Goal: Task Accomplishment & Management: Complete application form

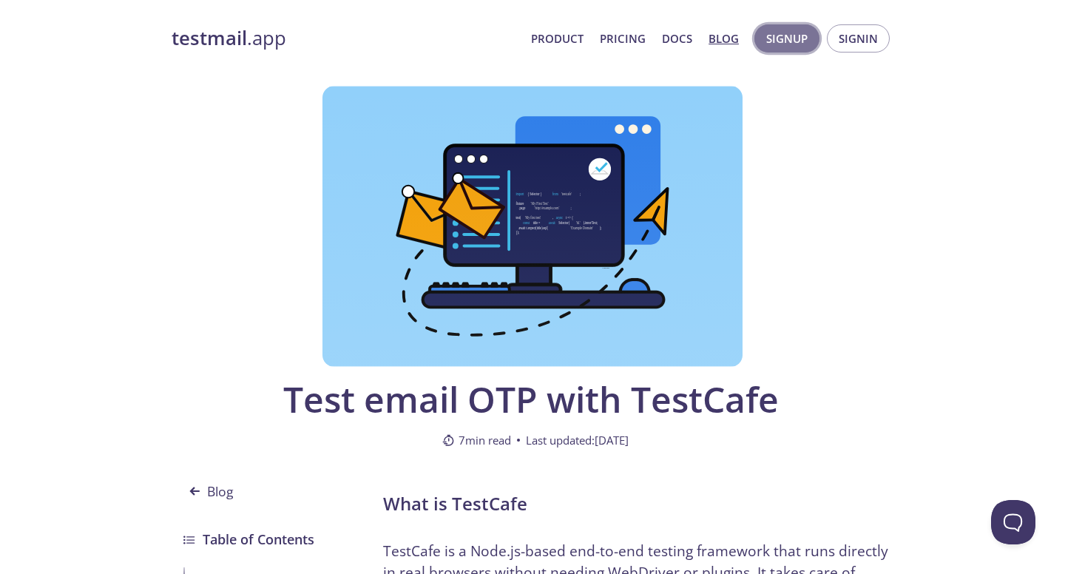
click at [785, 41] on span "Signup" at bounding box center [786, 38] width 41 height 19
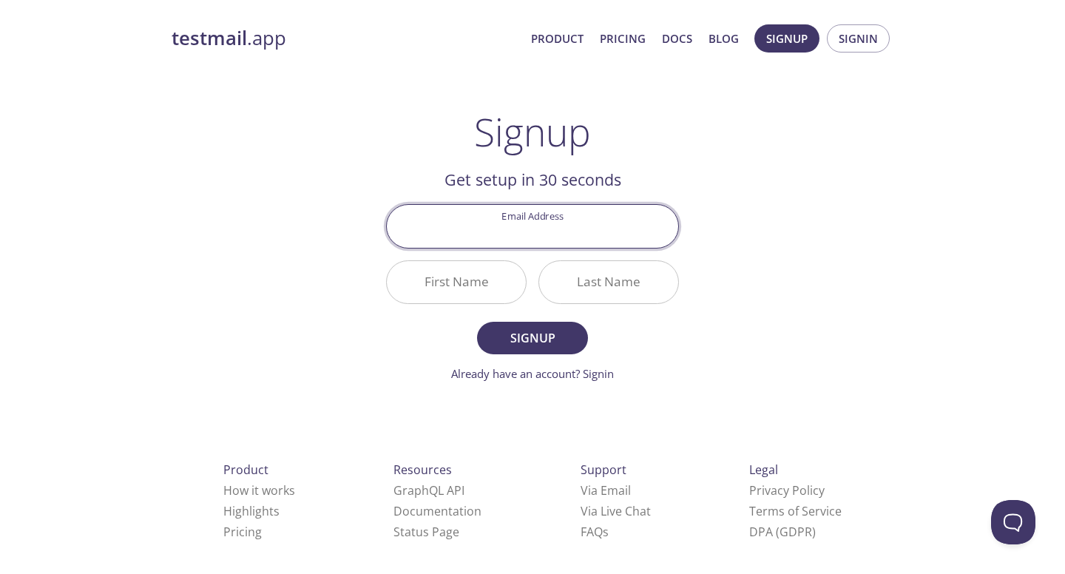
click at [591, 229] on input "Email Address" at bounding box center [532, 226] width 291 height 42
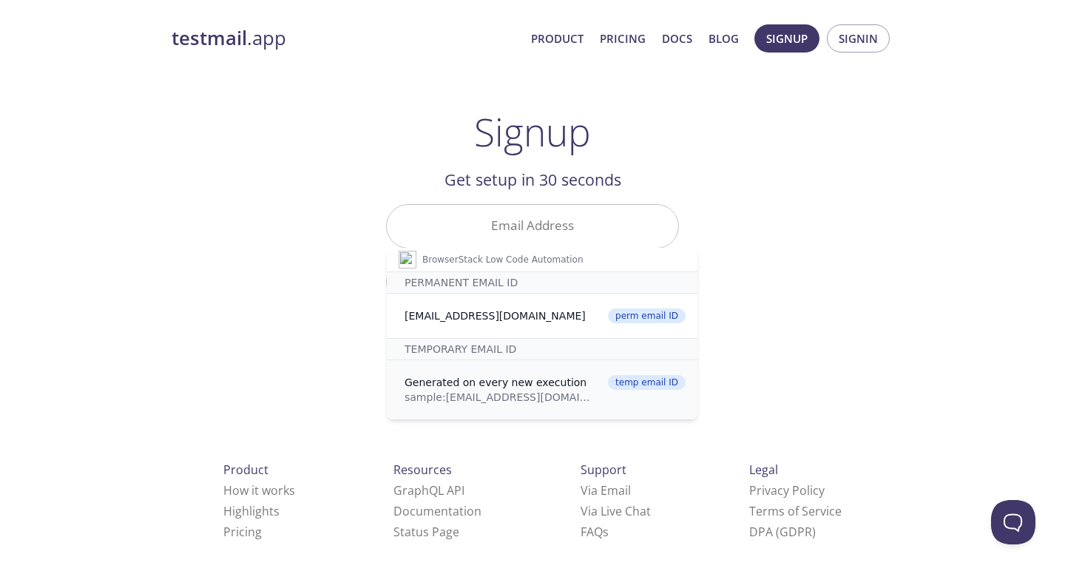
click at [499, 385] on div "Generated on every new execution" at bounding box center [502, 382] width 194 height 15
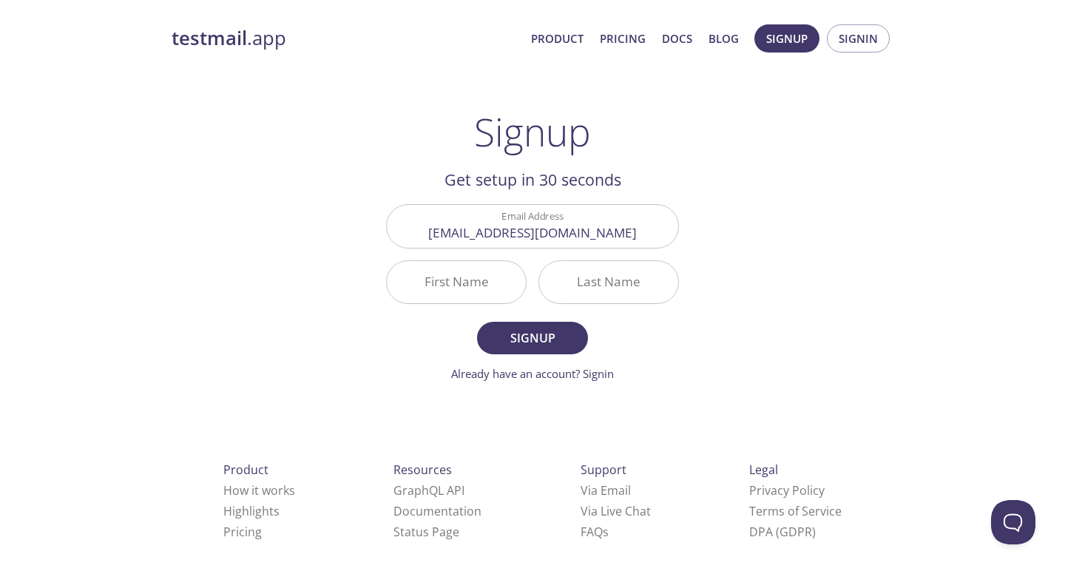
click at [460, 280] on input "First Name" at bounding box center [456, 282] width 139 height 42
type input "Brow"
click at [607, 283] on input "Last Name" at bounding box center [608, 282] width 139 height 42
type input "ser"
click at [551, 334] on span "Signup" at bounding box center [532, 338] width 78 height 21
